Goal: Task Accomplishment & Management: Use online tool/utility

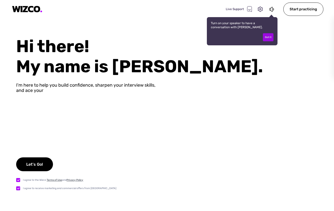
click at [267, 37] on div "Got it" at bounding box center [268, 37] width 11 height 8
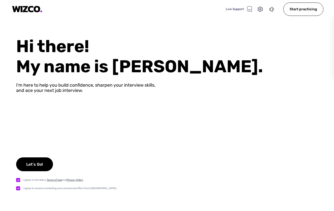
click at [271, 11] on icon at bounding box center [270, 9] width 3 height 5
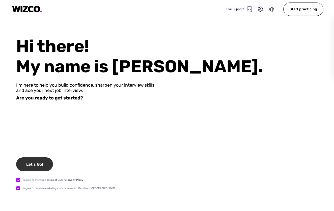
click at [41, 163] on div "Let's Go!" at bounding box center [34, 165] width 37 height 14
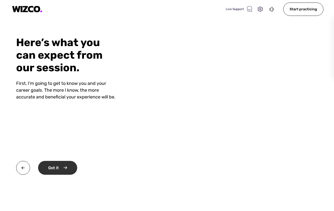
click at [57, 168] on div "Got it" at bounding box center [57, 168] width 39 height 14
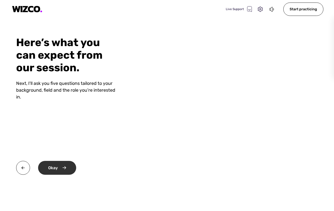
click at [46, 170] on div "Okay" at bounding box center [57, 168] width 38 height 14
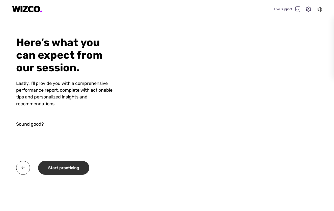
click at [66, 166] on div "Start practicing" at bounding box center [63, 168] width 51 height 14
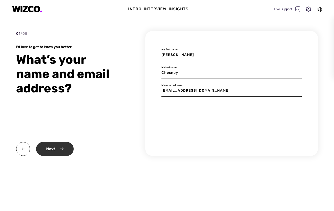
click at [63, 148] on div "Next" at bounding box center [55, 149] width 38 height 14
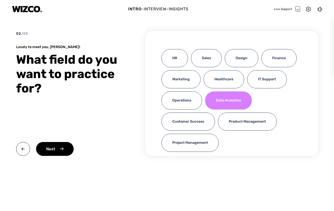
click at [219, 99] on div "Data Analytics" at bounding box center [228, 101] width 47 height 18
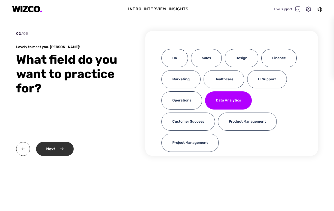
click at [61, 146] on div "Next" at bounding box center [55, 149] width 38 height 14
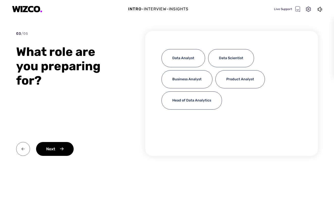
click at [28, 147] on img at bounding box center [23, 149] width 14 height 14
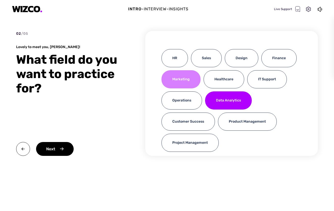
click at [173, 78] on div "Marketing" at bounding box center [180, 79] width 39 height 18
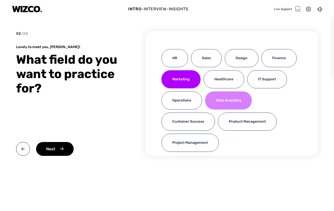
click at [218, 95] on div "Data Analytics" at bounding box center [228, 101] width 47 height 18
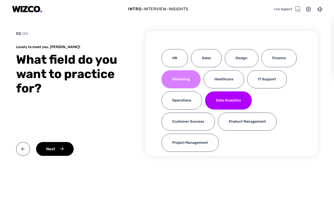
click at [193, 82] on div "Marketing" at bounding box center [180, 79] width 39 height 18
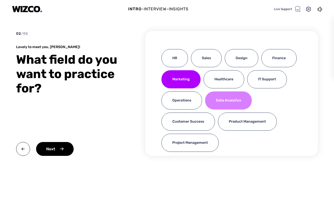
click at [220, 104] on div "Data Analytics" at bounding box center [228, 101] width 47 height 18
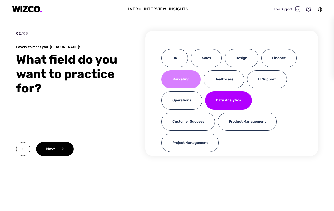
click at [184, 77] on div "Marketing" at bounding box center [180, 79] width 39 height 18
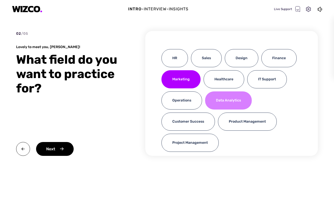
click at [233, 104] on div "Data Analytics" at bounding box center [228, 101] width 47 height 18
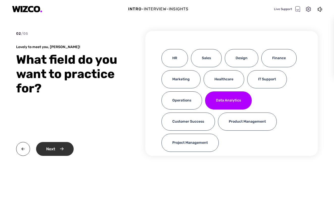
click at [57, 149] on div "Next" at bounding box center [55, 149] width 38 height 14
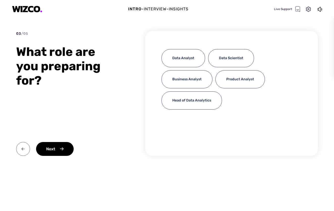
click at [26, 151] on img at bounding box center [23, 149] width 14 height 14
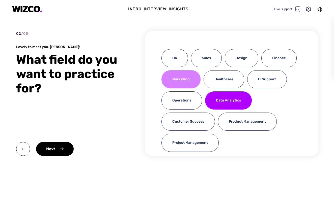
click at [175, 78] on div "Marketing" at bounding box center [180, 79] width 39 height 18
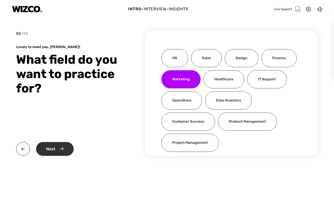
click at [62, 149] on div "Next" at bounding box center [55, 149] width 38 height 14
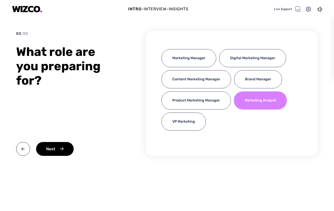
click at [259, 102] on div "Marketing Analyst" at bounding box center [260, 101] width 53 height 18
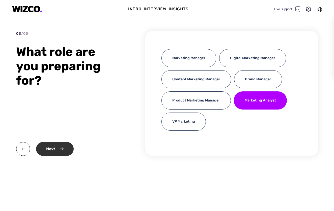
click at [48, 153] on div "Next" at bounding box center [55, 149] width 38 height 14
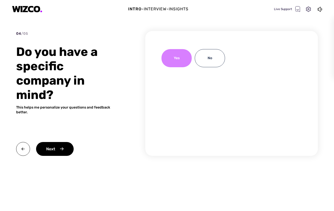
click at [178, 64] on div "Yes" at bounding box center [176, 58] width 30 height 18
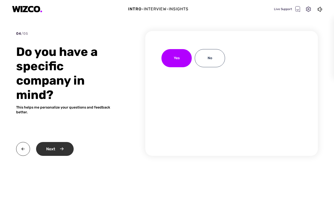
click at [57, 149] on div "Next" at bounding box center [55, 149] width 38 height 14
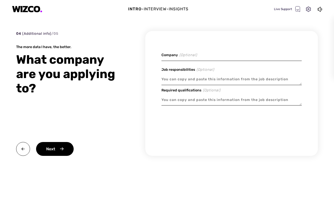
click at [184, 57] on input at bounding box center [231, 55] width 140 height 12
type textarea "x"
type input "C"
type textarea "x"
type input "Cn"
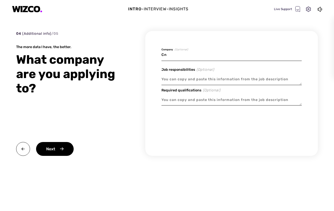
type textarea "x"
type input "Cnc"
type textarea "x"
type input "Cn"
type textarea "x"
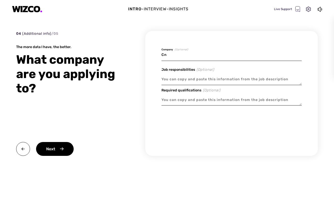
type input "C"
type textarea "x"
type input "a"
type textarea "x"
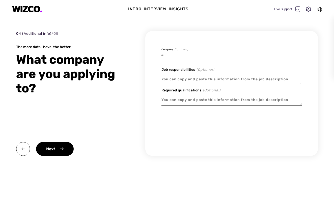
type input "an"
type textarea "x"
type input "anc"
type textarea "x"
type input "ance"
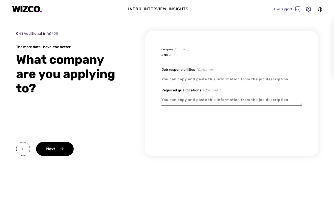
type textarea "x"
type input "ances"
type textarea "x"
type input "ancest"
type textarea "x"
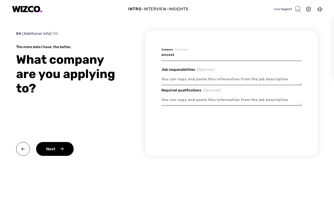
type input "ances"
type textarea "x"
type input "ance"
type textarea "x"
type input "anc"
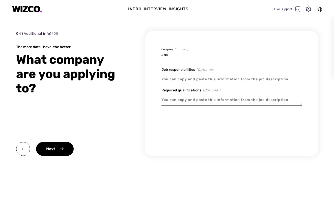
type textarea "x"
type input "an"
type textarea "x"
type input "a"
type textarea "x"
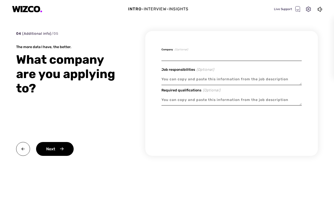
type textarea "x"
type input "a"
type textarea "x"
type input "a"
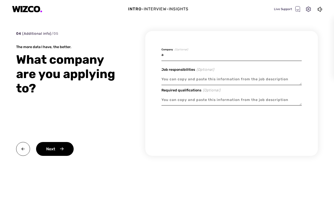
type textarea "x"
type input "A"
type textarea "x"
type input "An"
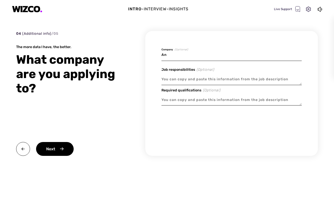
type textarea "x"
type input "Anc"
type textarea "x"
type input "Ance"
type textarea "x"
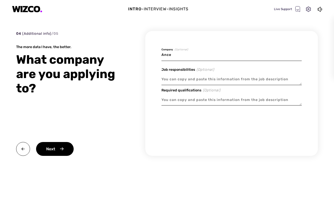
type input "Ances"
type textarea "x"
type input "Ancest"
type textarea "x"
type input "Ancestr"
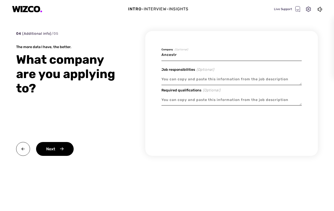
type textarea "x"
type input "Ancestry"
click at [237, 79] on textarea at bounding box center [231, 80] width 140 height 12
click at [221, 98] on textarea at bounding box center [231, 100] width 140 height 12
click at [194, 78] on textarea at bounding box center [231, 80] width 140 height 12
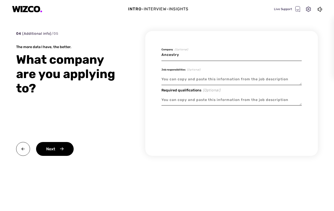
paste textarea "Responsibilities: Creates detailed reports and presentations of marketing infor…"
type textarea "x"
type textarea "Responsibilities: Creates detailed reports and presentations of marketing infor…"
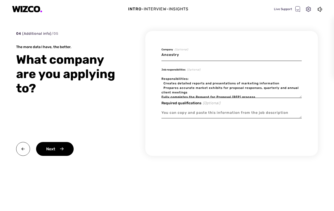
scroll to position [73, 0]
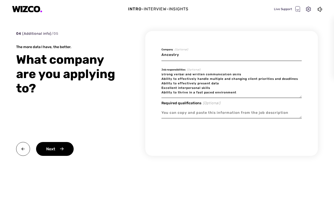
type textarea "x"
type textarea "Responsibilities: Creates detailed reports and presentations of marketing infor…"
click at [187, 113] on textarea at bounding box center [231, 113] width 140 height 12
paste textarea "Bachelor’s degree, required; Business, Finance, Math, Accounting or related fie…"
type textarea "x"
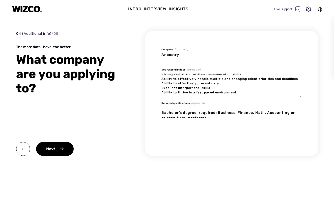
scroll to position [23, 0]
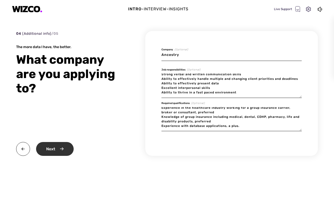
type textarea "Bachelor’s degree, required; Business, Finance, Math, Accounting or related fie…"
click at [61, 148] on div "Next" at bounding box center [55, 149] width 38 height 14
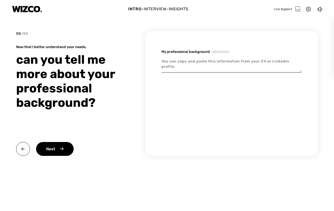
click at [184, 68] on textarea at bounding box center [231, 64] width 140 height 17
paste textarea "Market and data analyst with strong experience in insurance, healthcare data, a…"
type textarea "x"
type textarea "Market and data analyst with strong experience in insurance, healthcare data, a…"
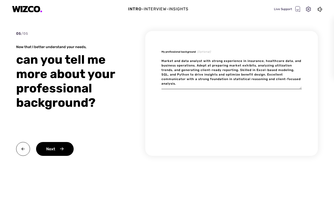
type textarea "x"
type textarea "Market and data analyst with strong experience in insurance, healthcare data, a…"
type textarea "x"
type textarea "Market and data analyst with strong experience in insurance, healthcare data, a…"
type textarea "x"
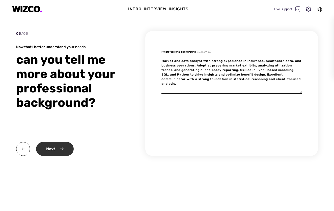
type textarea "Market and data analyst with strong experience in insurance, healthcare data, a…"
type textarea "x"
click at [62, 146] on div "Next" at bounding box center [55, 149] width 38 height 14
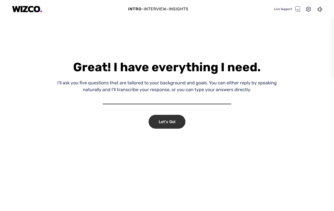
click at [167, 123] on div "Let's Go!" at bounding box center [166, 122] width 37 height 14
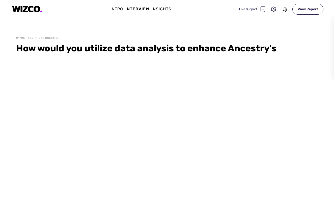
select select "2B7214C3A20C7A30E2F7BAA53A949A8A07194971"
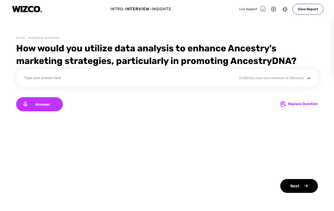
click at [44, 108] on div "Answer" at bounding box center [39, 104] width 47 height 14
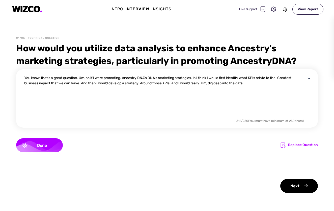
click at [183, 85] on div "You know, that's a great question. Um, so if I were promoting. Ancestry DNA's D…" at bounding box center [164, 96] width 281 height 42
drag, startPoint x: 172, startPoint y: 81, endPoint x: 242, endPoint y: 90, distance: 69.8
click at [242, 90] on div "You know, that's a great question. Um, so if I were promoting. Ancestry DNA's D…" at bounding box center [164, 96] width 281 height 42
click at [222, 94] on div "You know, that's a great question. Um, so if I were promoting. Ancestry DNA's D…" at bounding box center [164, 96] width 281 height 42
click at [244, 81] on div "You know, that's a great question. Um, so if I were promoting. Ancestry DNA's D…" at bounding box center [164, 96] width 281 height 42
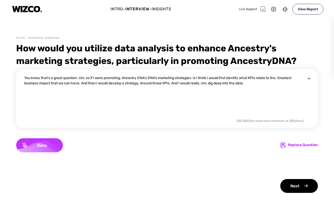
click at [46, 145] on span "Done" at bounding box center [41, 145] width 29 height 5
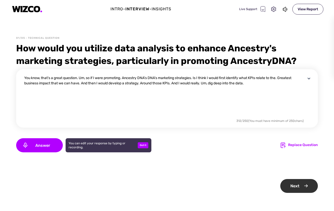
click at [305, 185] on div "Next" at bounding box center [299, 186] width 38 height 14
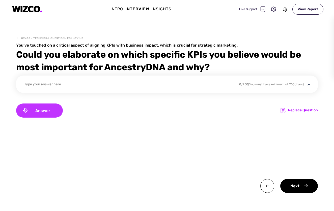
click at [45, 105] on div "Answer" at bounding box center [39, 111] width 47 height 14
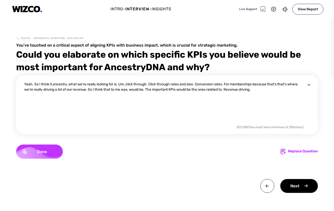
click at [44, 154] on span "Done" at bounding box center [41, 151] width 29 height 5
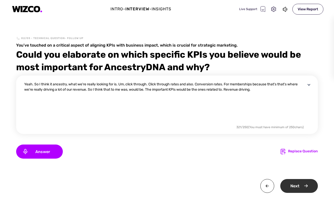
click at [307, 186] on div "Next" at bounding box center [299, 186] width 38 height 14
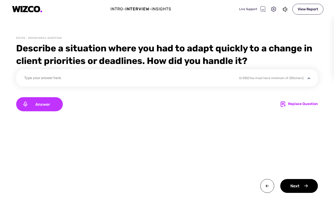
click at [42, 103] on span "Answer" at bounding box center [42, 104] width 28 height 5
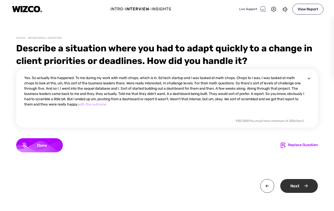
click at [289, 183] on div "Next" at bounding box center [299, 186] width 38 height 14
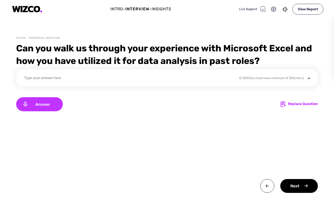
click at [40, 101] on div "Answer" at bounding box center [39, 104] width 47 height 14
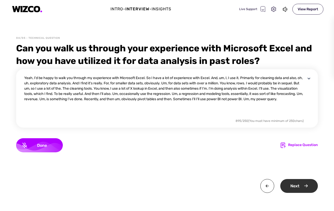
click at [295, 185] on div "Next" at bounding box center [299, 186] width 38 height 14
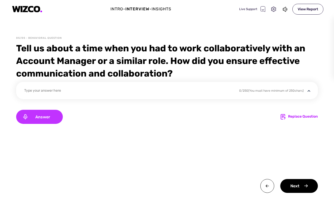
click at [51, 115] on span "Answer" at bounding box center [42, 117] width 28 height 5
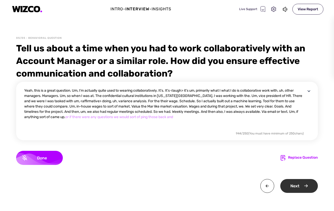
click at [293, 183] on div "Next" at bounding box center [299, 186] width 38 height 14
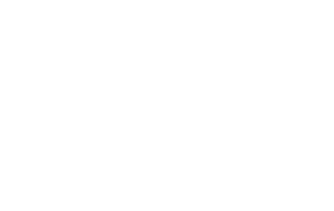
scroll to position [0, 0]
click at [115, 0] on html at bounding box center [167, 0] width 334 height 0
